Goal: Transaction & Acquisition: Purchase product/service

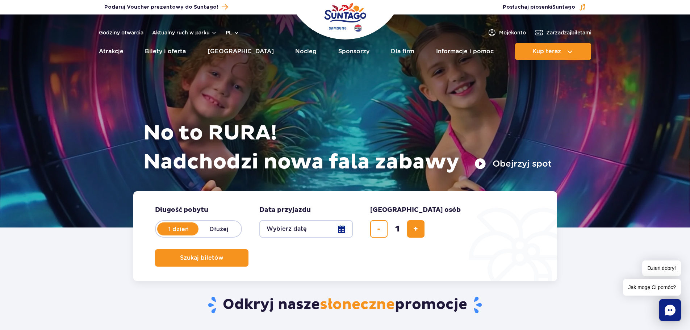
click at [311, 226] on button "Wybierz datę" at bounding box center [305, 228] width 93 height 17
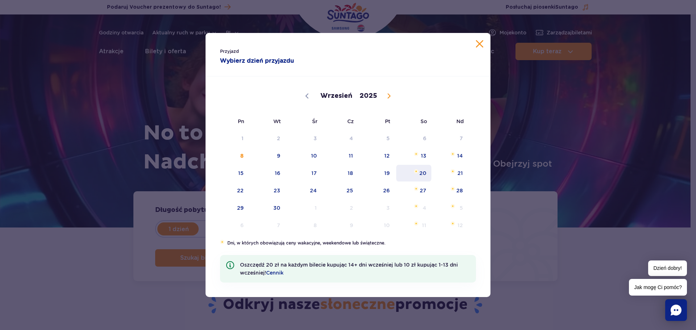
click at [423, 172] on span "20" at bounding box center [413, 173] width 37 height 17
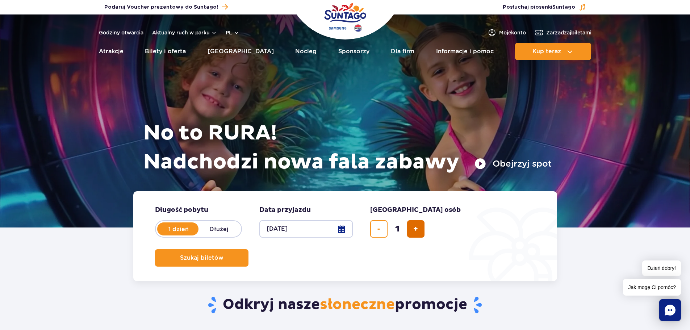
click at [412, 228] on button "dodaj bilet" at bounding box center [415, 228] width 17 height 17
type input "2"
click at [221, 255] on span "Szukaj biletów" at bounding box center [198, 258] width 43 height 7
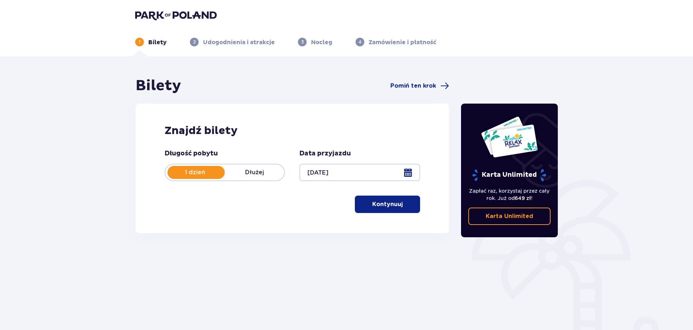
click at [389, 206] on p "Kontynuuj" at bounding box center [387, 204] width 30 height 8
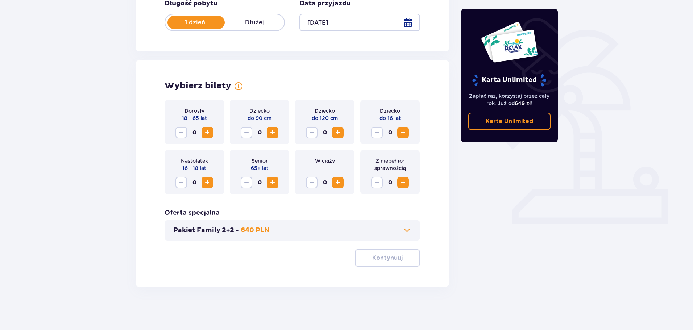
scroll to position [150, 0]
click at [208, 132] on span "Increase" at bounding box center [207, 132] width 9 height 9
click at [405, 132] on span "Increase" at bounding box center [402, 132] width 9 height 9
click at [397, 256] on button "Kontynuuj" at bounding box center [387, 257] width 65 height 17
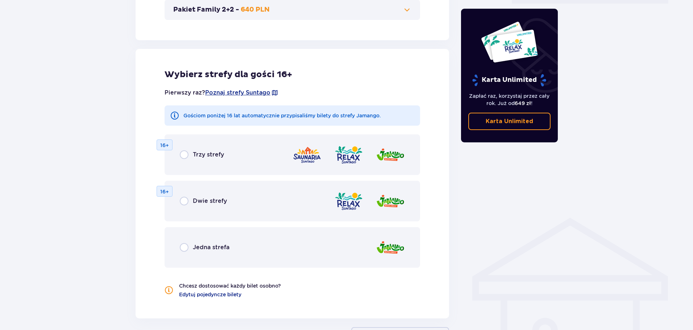
scroll to position [402, 0]
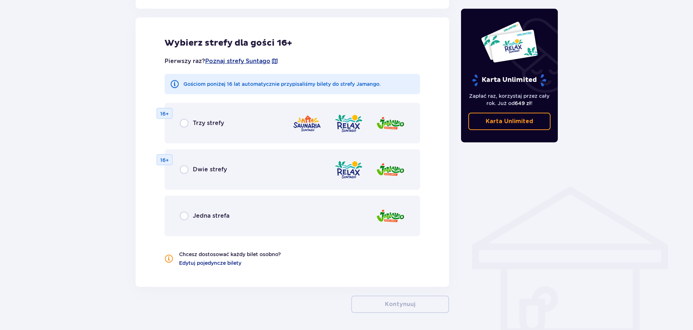
click at [194, 215] on p "Jedna strefa" at bounding box center [211, 216] width 37 height 8
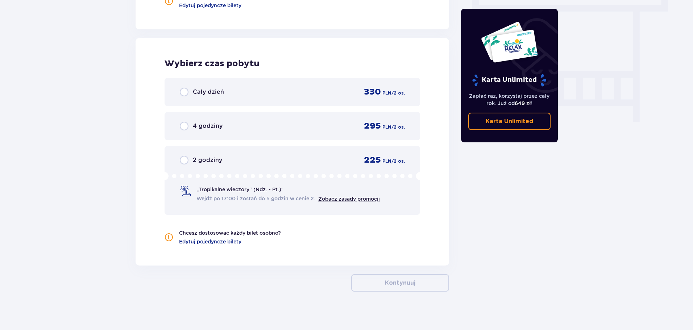
scroll to position [665, 0]
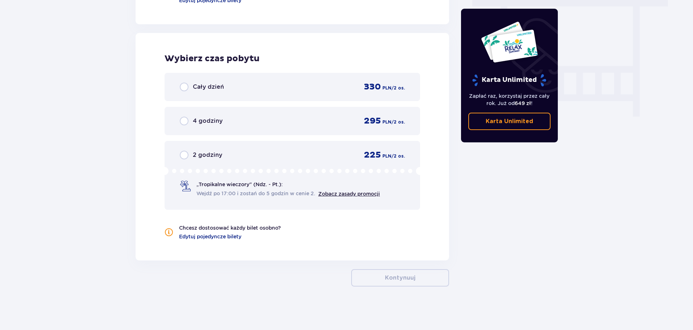
click at [213, 82] on div "Cały dzień 330 PLN / 2 os." at bounding box center [292, 87] width 225 height 11
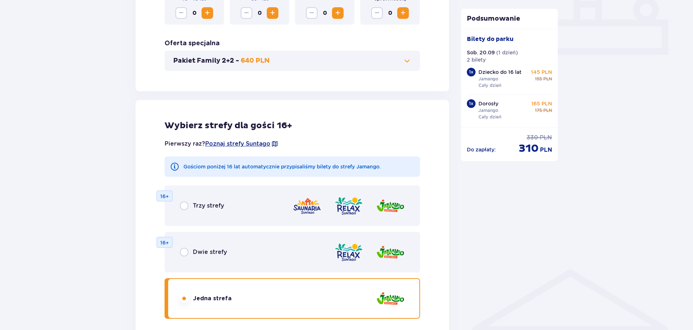
scroll to position [307, 0]
